Goal: Transaction & Acquisition: Subscribe to service/newsletter

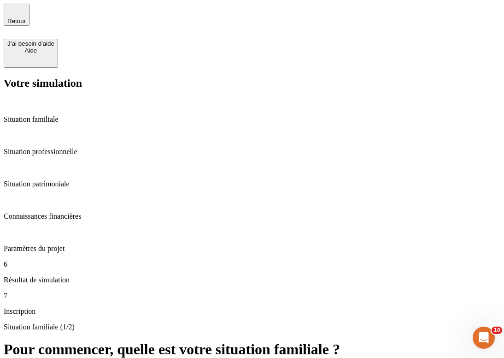
click at [77, 276] on p "Résultat de simulation" at bounding box center [252, 280] width 497 height 8
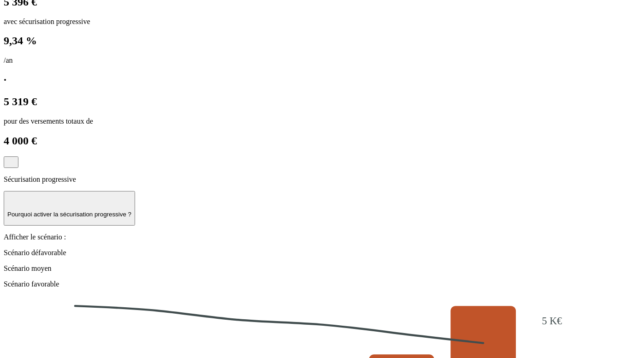
scroll to position [782, 0]
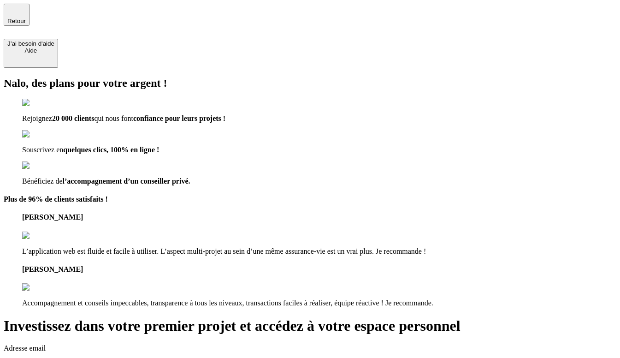
click at [85, 357] on input "[EMAIL_ADDRESS][DOMAIN_NAME]" at bounding box center [45, 365] width 82 height 10
type input "[EMAIL_ADDRESS][DOMAIN_NAME]"
